Goal: Find specific page/section: Find specific page/section

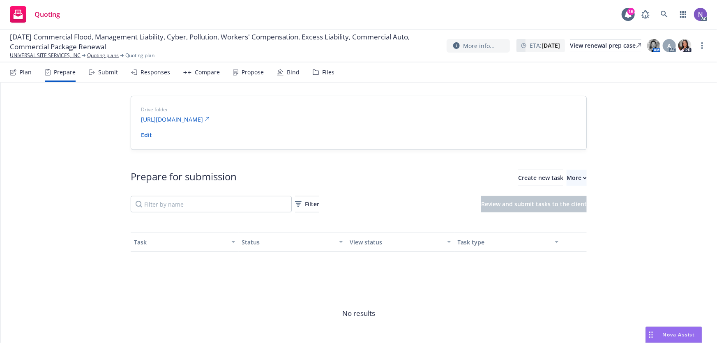
click at [326, 78] on div "Files" at bounding box center [324, 72] width 22 height 20
